Goal: Obtain resource: Download file/media

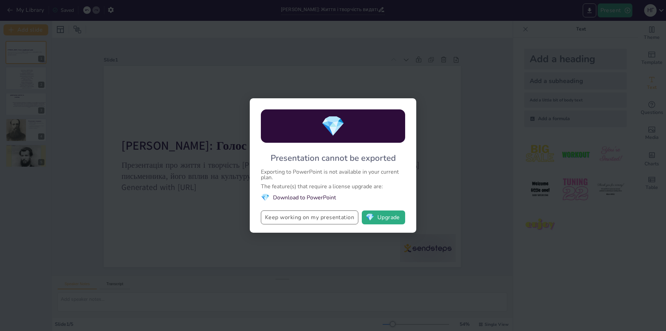
click at [334, 219] on button "Keep working on my presentation" at bounding box center [310, 217] width 98 height 14
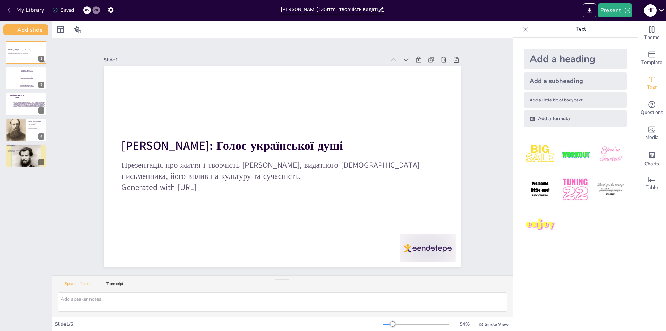
click at [657, 12] on div "н Г" at bounding box center [651, 10] width 12 height 12
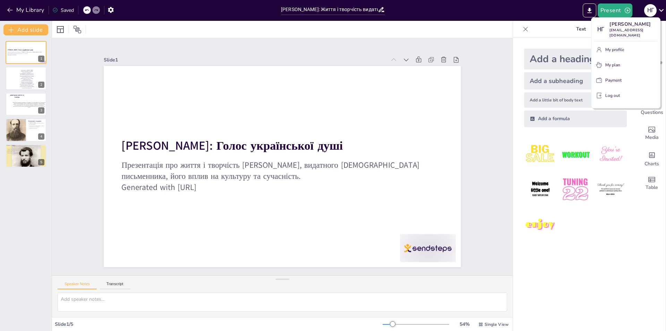
click at [460, 173] on div at bounding box center [333, 165] width 666 height 331
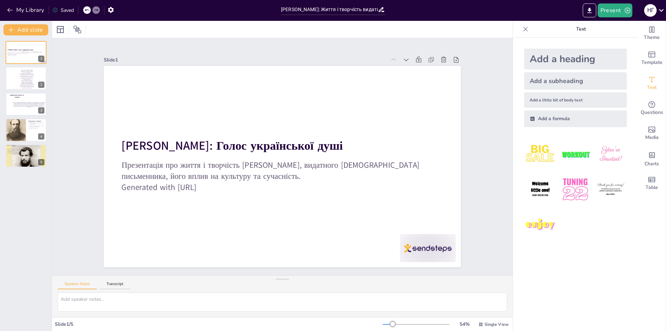
click at [421, 236] on div at bounding box center [428, 248] width 56 height 28
click at [430, 217] on icon at bounding box center [434, 220] width 8 height 8
click at [33, 79] on p "Теми творчості [PERSON_NAME] нерівністьМайстерно розкривав жорстокість кріпацтв…" at bounding box center [26, 78] width 15 height 19
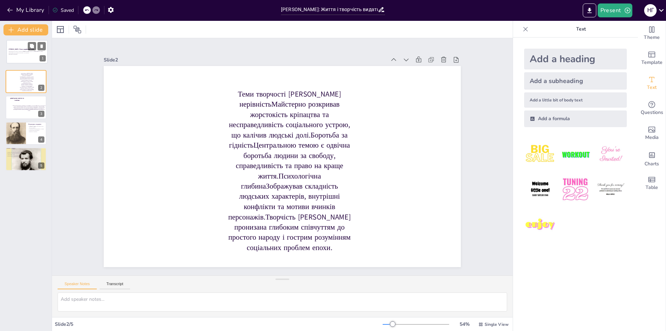
drag, startPoint x: 18, startPoint y: 47, endPoint x: 27, endPoint y: 47, distance: 8.7
click at [27, 47] on div at bounding box center [27, 51] width 41 height 23
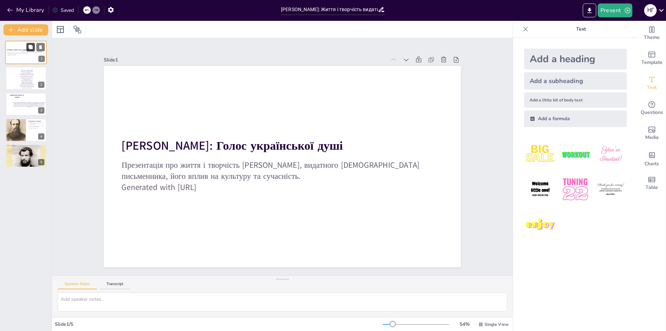
click at [28, 44] on button at bounding box center [30, 47] width 8 height 8
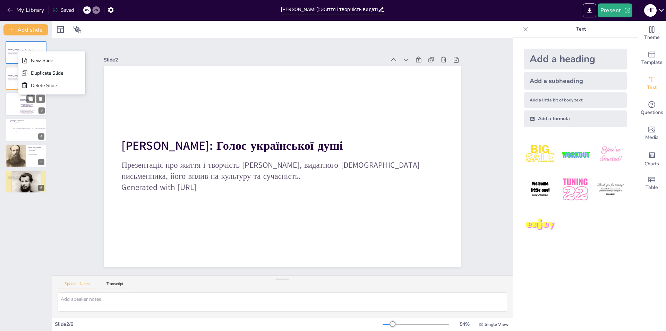
click at [10, 114] on div at bounding box center [26, 104] width 42 height 24
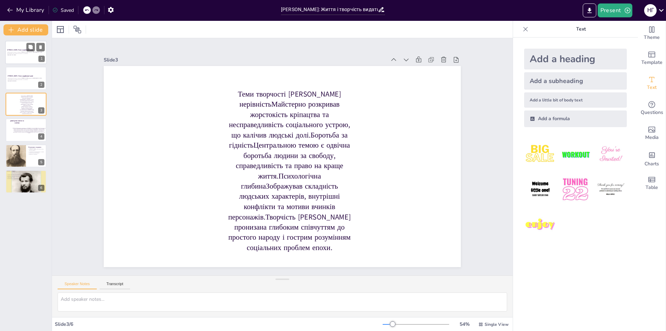
click at [27, 59] on div at bounding box center [26, 53] width 42 height 24
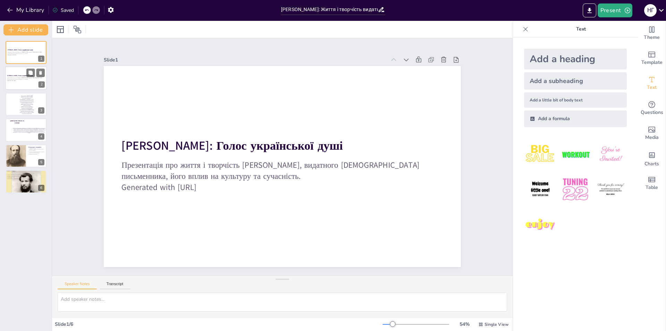
click at [35, 88] on div at bounding box center [26, 79] width 42 height 24
click at [31, 111] on p "Теми творчості [PERSON_NAME] нерівністьМайстерно розкривав жорстокість кріпацтв…" at bounding box center [26, 104] width 15 height 19
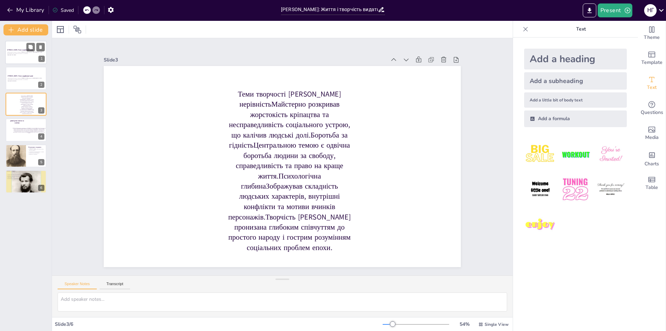
click at [24, 60] on div at bounding box center [26, 53] width 42 height 24
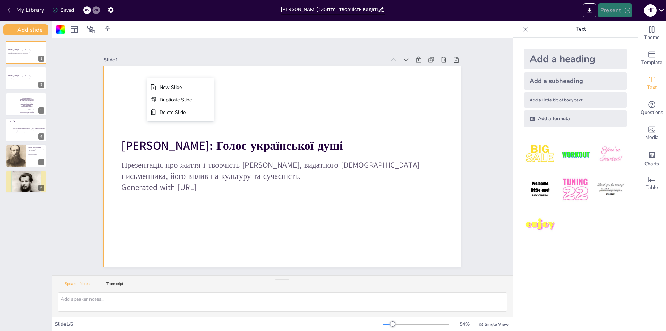
click at [618, 7] on button "Present" at bounding box center [615, 10] width 35 height 14
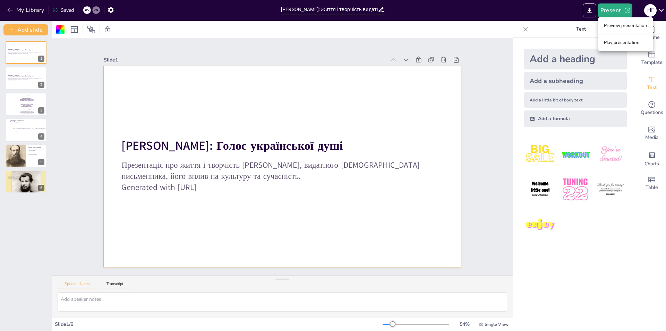
click at [590, 12] on div at bounding box center [333, 165] width 666 height 331
click at [590, 12] on icon "Export to PowerPoint" at bounding box center [589, 10] width 7 height 7
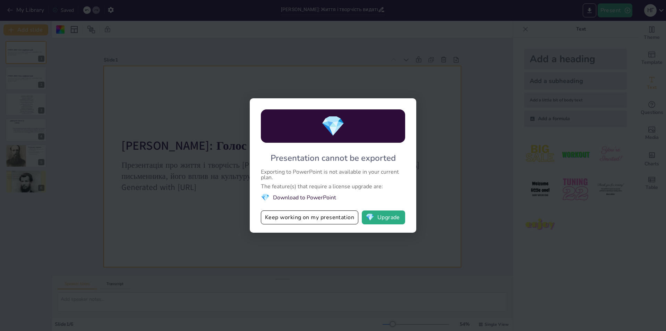
click at [290, 199] on li "💎 Download to PowerPoint" at bounding box center [333, 197] width 144 height 9
drag, startPoint x: 274, startPoint y: 195, endPoint x: 304, endPoint y: 195, distance: 30.2
click at [298, 195] on li "💎 Download to PowerPoint" at bounding box center [333, 197] width 144 height 9
drag, startPoint x: 327, startPoint y: 195, endPoint x: 339, endPoint y: 195, distance: 12.9
click at [331, 195] on li "💎 Download to PowerPoint" at bounding box center [333, 197] width 144 height 9
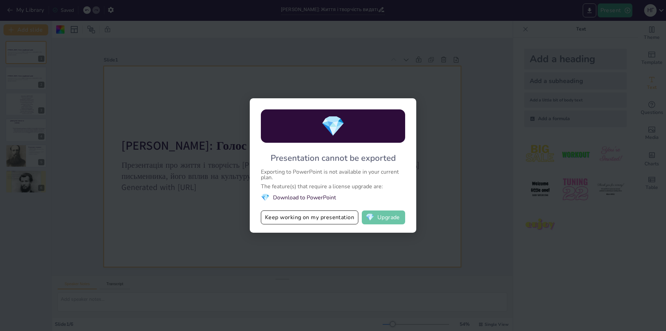
click at [371, 221] on span "💎" at bounding box center [370, 217] width 9 height 7
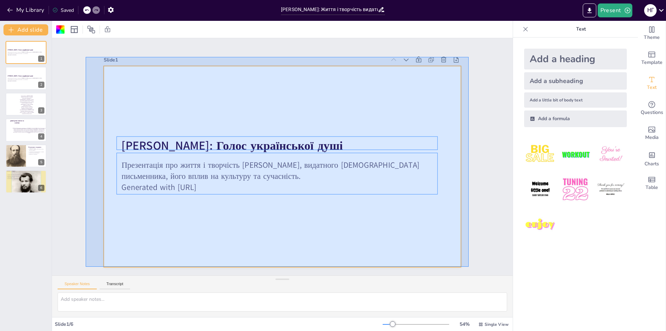
drag, startPoint x: 86, startPoint y: 57, endPoint x: 469, endPoint y: 267, distance: 437.1
click at [469, 267] on div "Slide 1 [PERSON_NAME]: Голос української душі Презентація про життя і творчість…" at bounding box center [282, 156] width 461 height 237
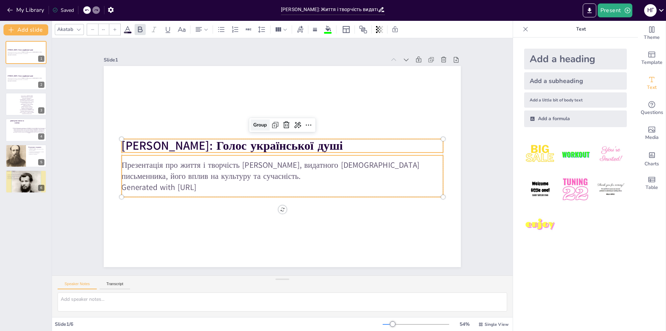
click at [258, 119] on div "Group" at bounding box center [260, 124] width 19 height 11
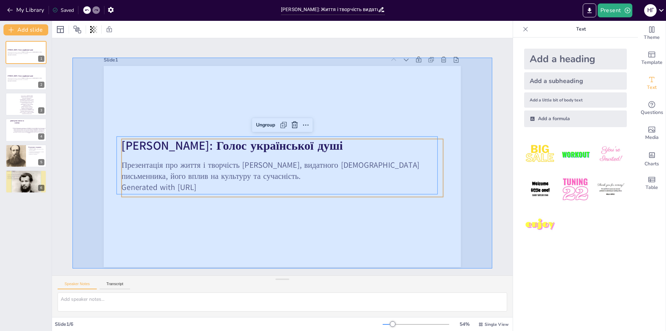
drag, startPoint x: 73, startPoint y: 58, endPoint x: 493, endPoint y: 268, distance: 469.7
click at [493, 268] on div "Slide 1 [PERSON_NAME]: Голос української душі Презентація про життя і творчість…" at bounding box center [282, 156] width 461 height 237
